Goal: Navigation & Orientation: Find specific page/section

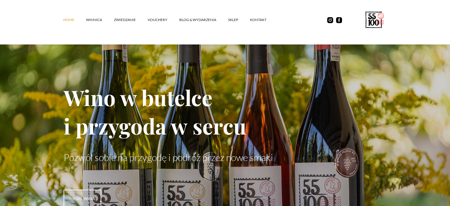
scroll to position [1462, 0]
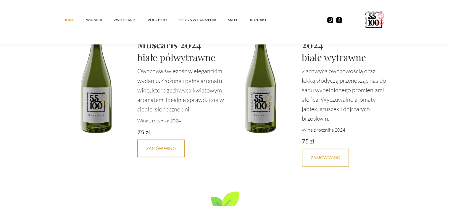
click at [72, 22] on link "Home" at bounding box center [74, 20] width 23 height 18
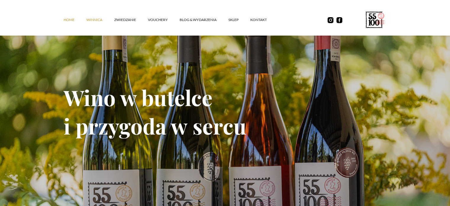
click at [97, 22] on link "winnica" at bounding box center [100, 20] width 28 height 18
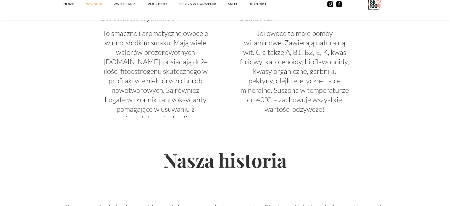
scroll to position [1420, 0]
